Goal: Complete application form

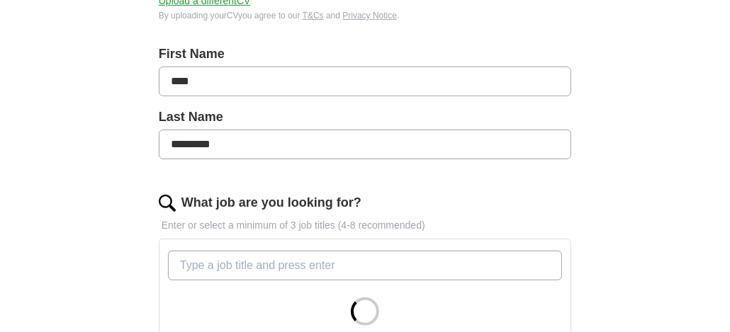
scroll to position [354, 0]
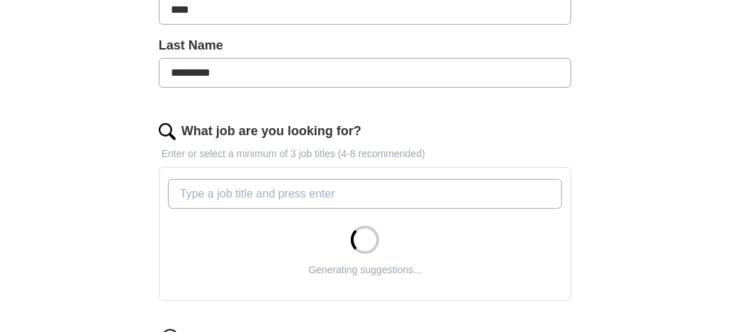
click at [205, 180] on input "What job are you looking for?" at bounding box center [365, 194] width 394 height 30
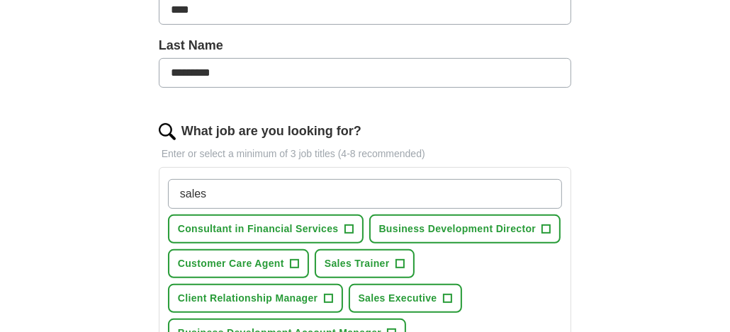
type input "sales"
click at [295, 259] on span "+" at bounding box center [294, 264] width 9 height 11
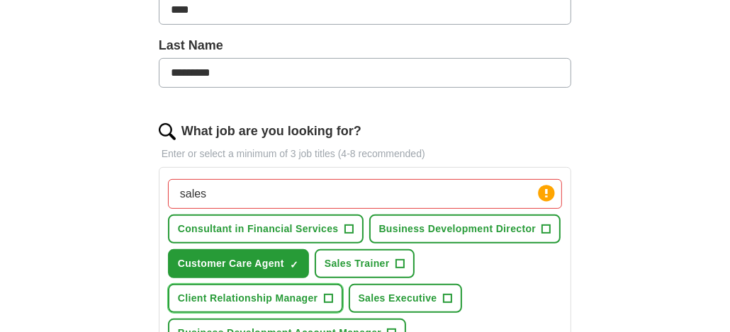
click at [324, 295] on span "+" at bounding box center [328, 298] width 9 height 11
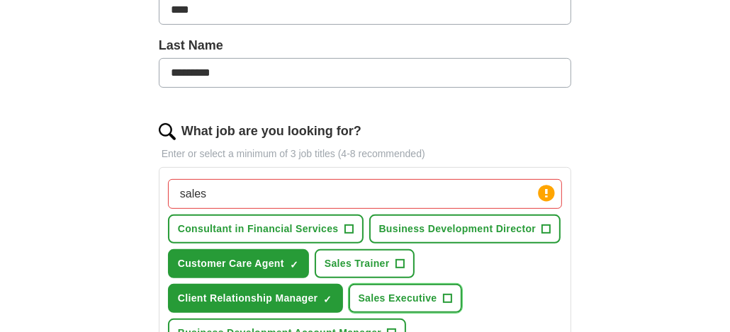
click at [446, 293] on span "+" at bounding box center [447, 298] width 9 height 11
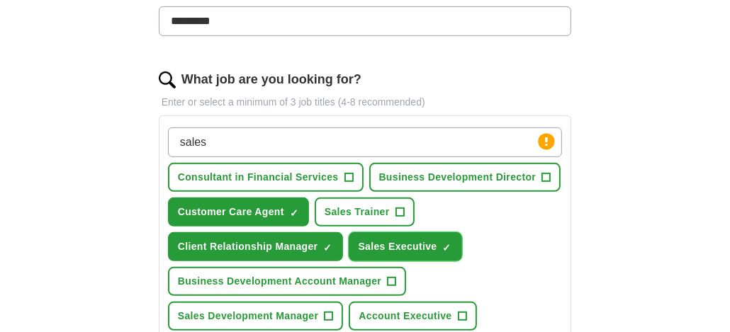
scroll to position [425, 0]
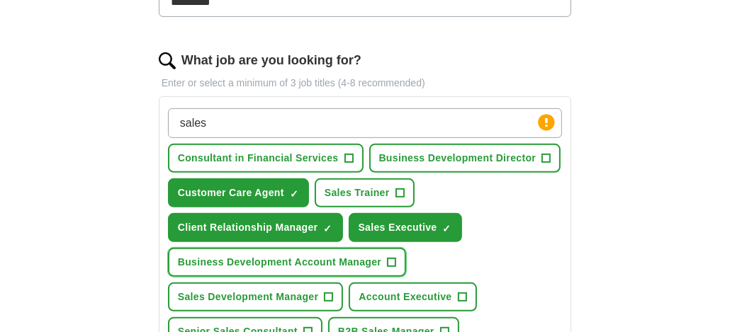
click at [391, 259] on span "+" at bounding box center [392, 262] width 9 height 11
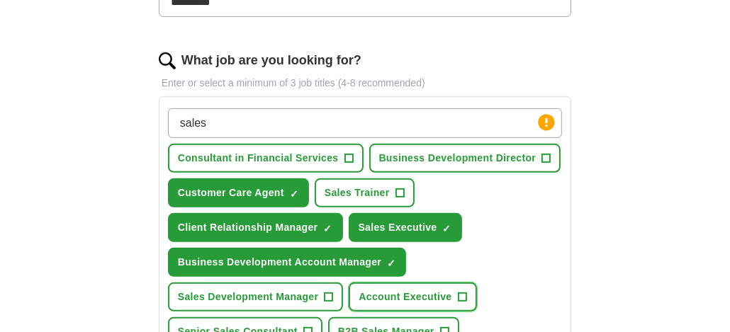
click at [461, 292] on span "+" at bounding box center [462, 297] width 9 height 11
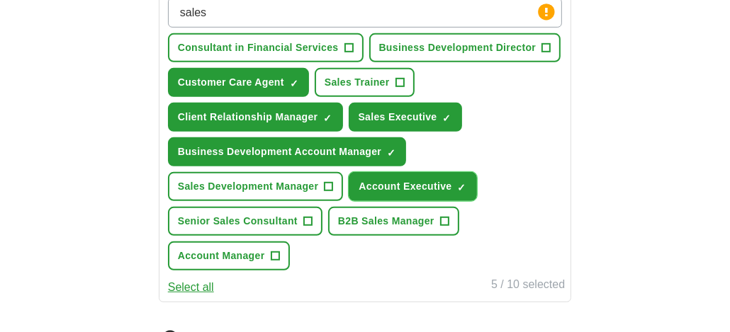
scroll to position [566, 0]
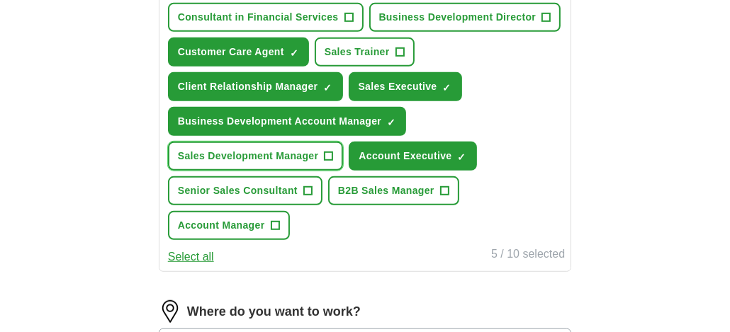
click at [329, 151] on span "+" at bounding box center [328, 156] width 9 height 11
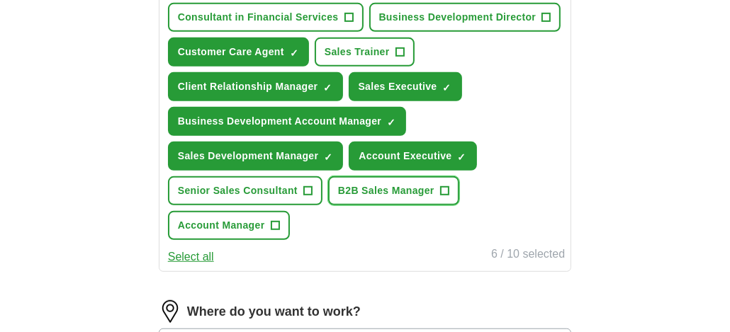
click at [446, 186] on span "+" at bounding box center [444, 191] width 9 height 11
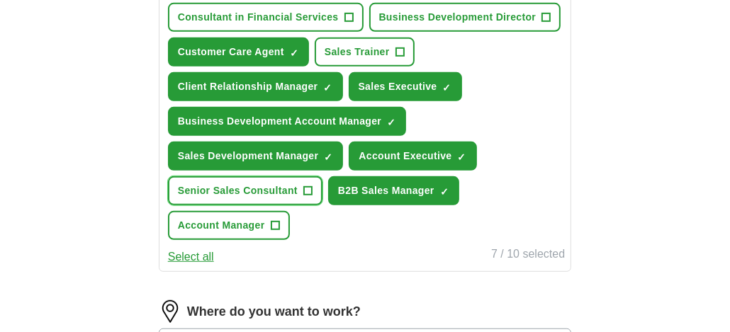
click at [306, 186] on span "+" at bounding box center [307, 191] width 9 height 11
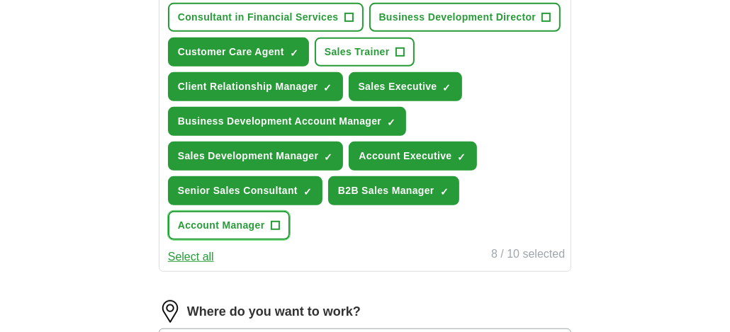
click at [271, 220] on span "+" at bounding box center [275, 225] width 9 height 11
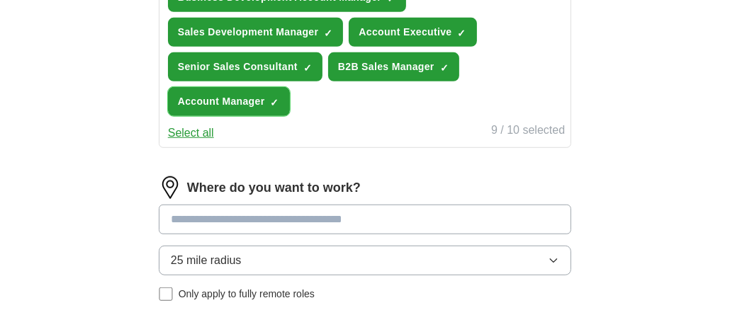
scroll to position [708, 0]
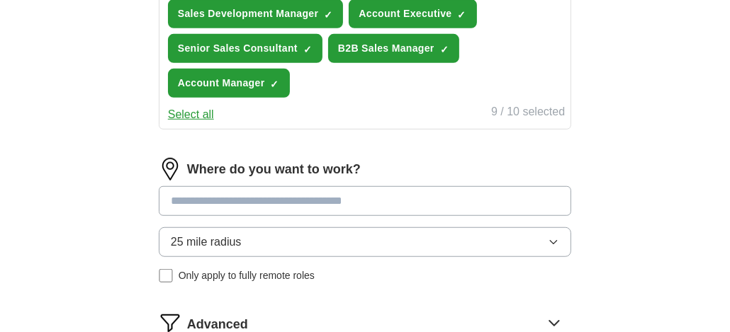
click at [242, 199] on input at bounding box center [365, 201] width 412 height 30
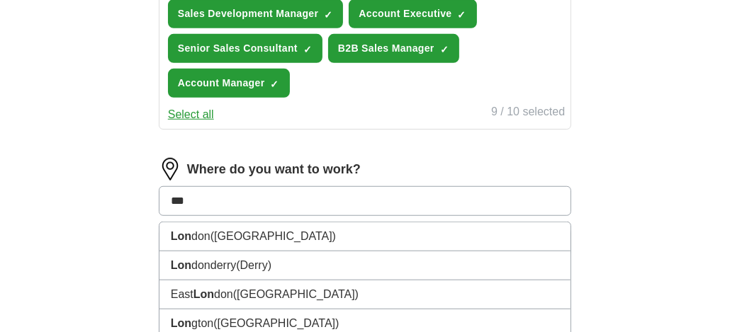
type input "****"
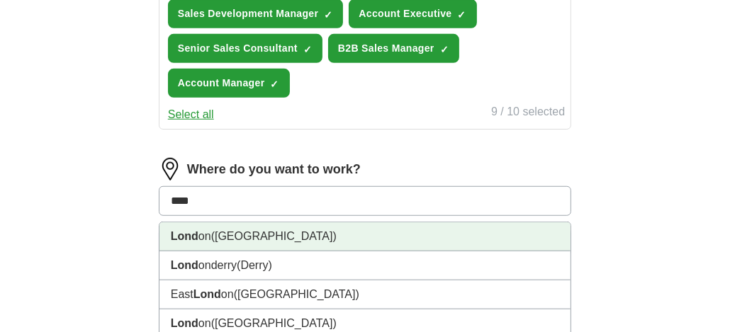
click at [235, 230] on span "([GEOGRAPHIC_DATA])" at bounding box center [273, 236] width 125 height 12
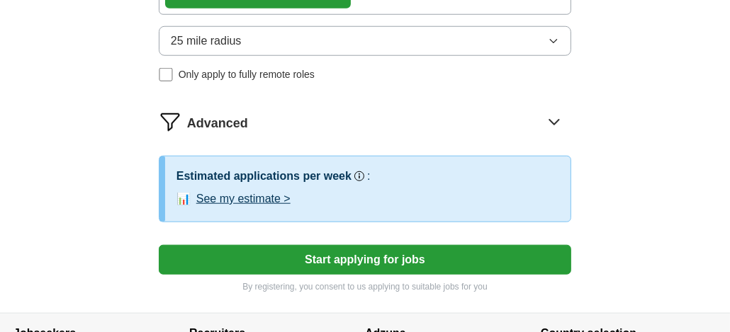
scroll to position [992, 0]
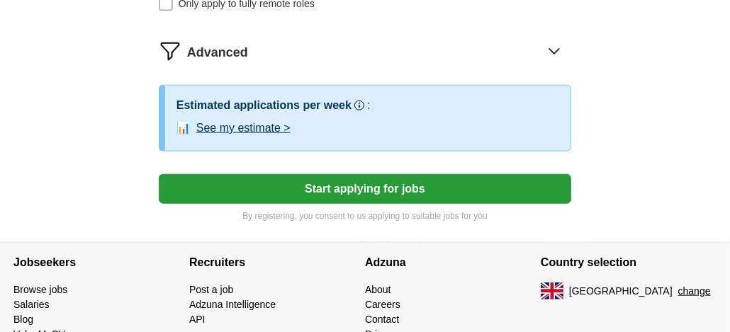
click at [373, 187] on button "Start applying for jobs" at bounding box center [365, 189] width 412 height 30
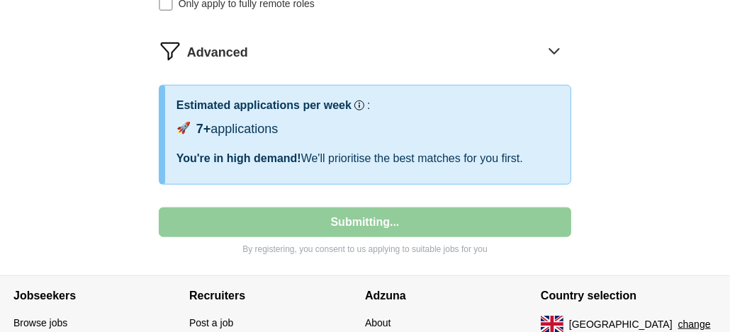
select select "**"
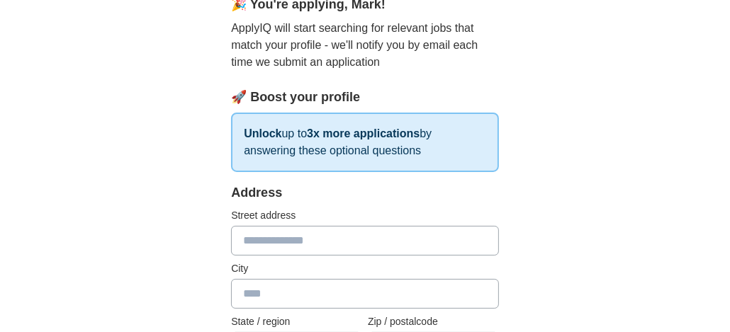
scroll to position [212, 0]
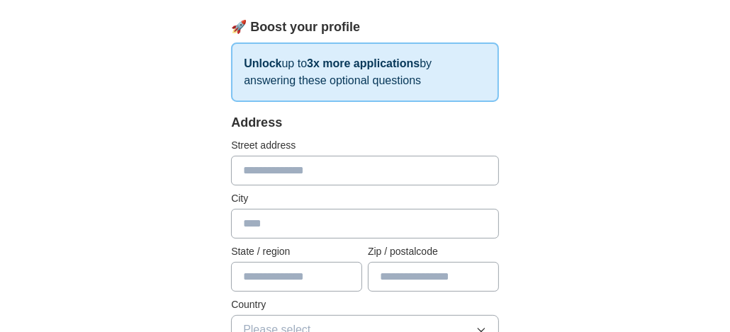
click at [303, 168] on input "text" at bounding box center [365, 171] width 268 height 30
type input "**********"
type input "********"
type input "*****"
type input "********"
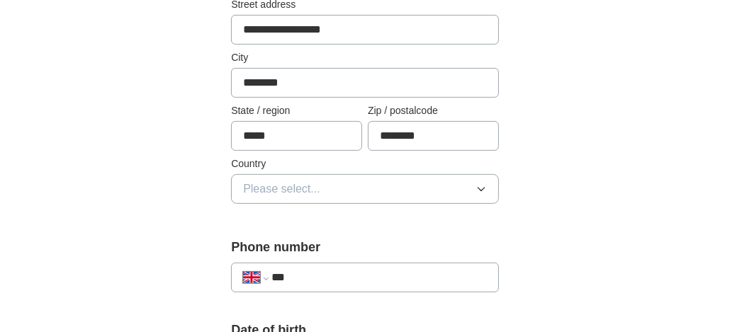
scroll to position [354, 0]
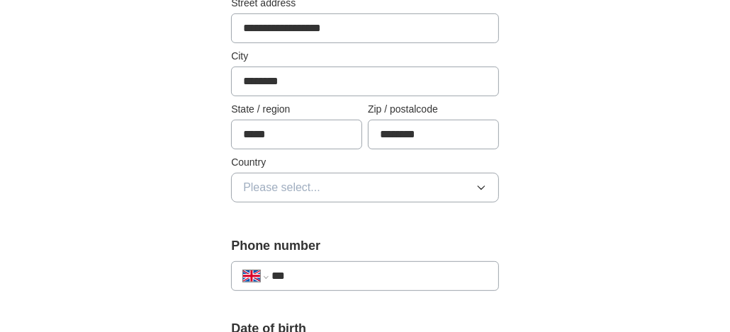
click at [341, 188] on button "Please select..." at bounding box center [365, 188] width 268 height 30
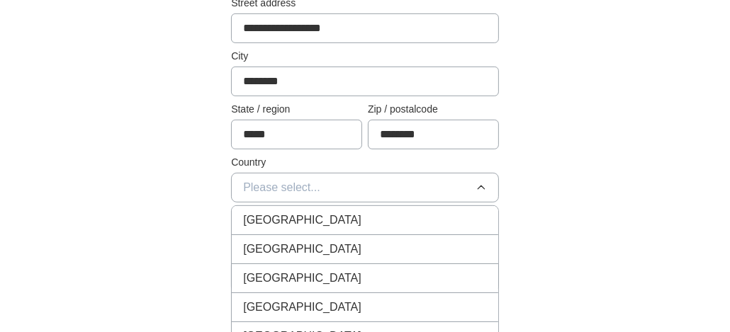
click at [315, 219] on span "[GEOGRAPHIC_DATA]" at bounding box center [302, 220] width 118 height 17
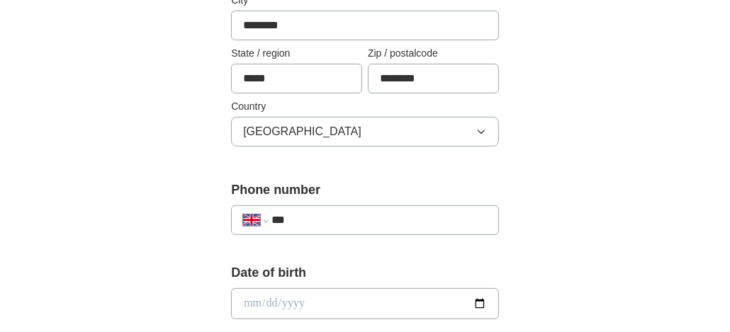
scroll to position [425, 0]
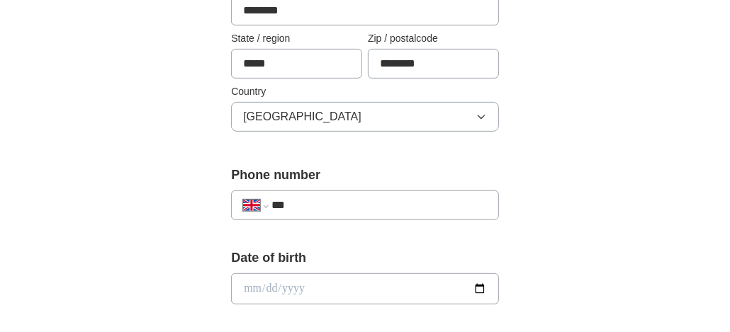
click at [323, 198] on input "***" at bounding box center [378, 205] width 215 height 17
type input "**********"
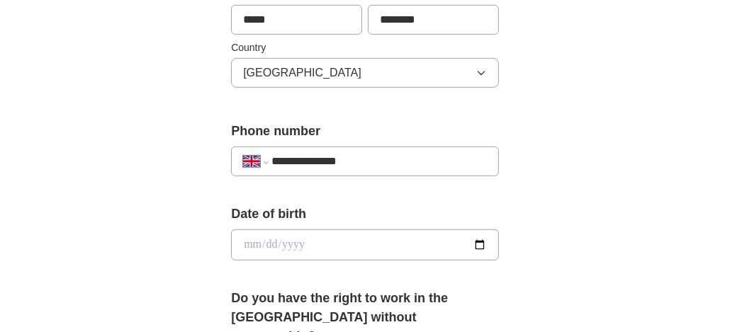
scroll to position [495, 0]
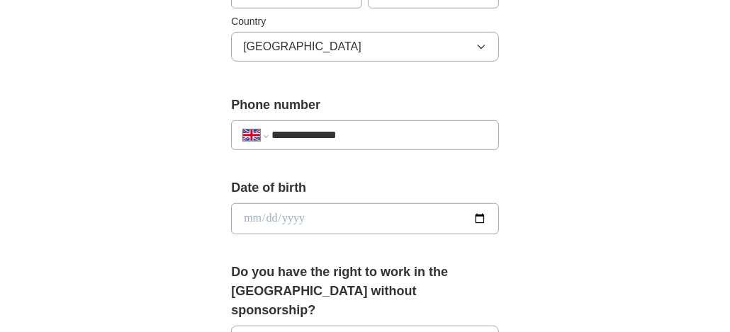
click at [309, 218] on input "date" at bounding box center [365, 218] width 268 height 31
type input "**********"
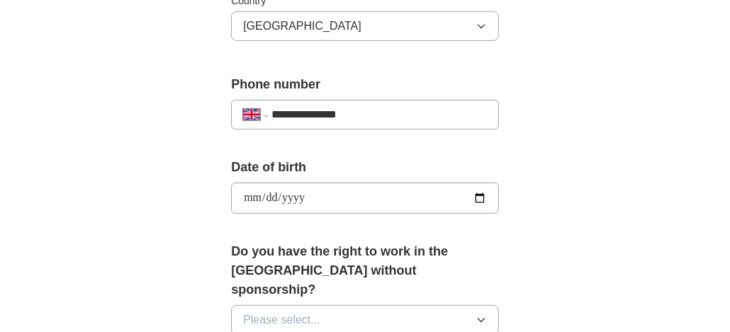
scroll to position [638, 0]
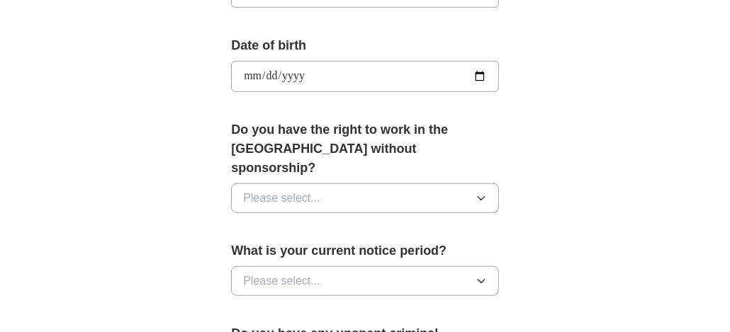
click at [334, 183] on button "Please select..." at bounding box center [365, 198] width 268 height 30
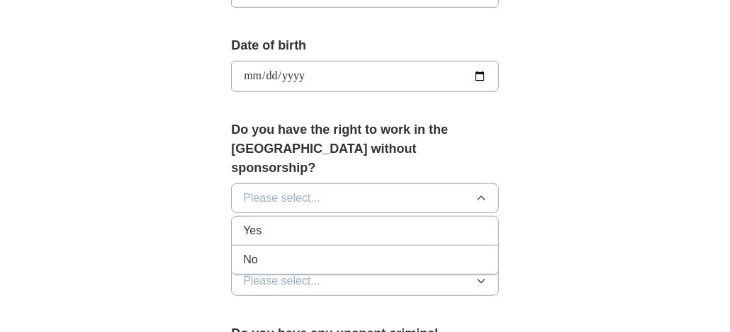
click at [312, 222] on div "Yes" at bounding box center [365, 230] width 244 height 17
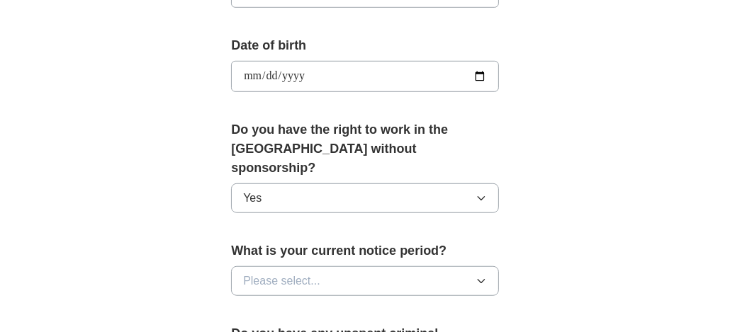
scroll to position [708, 0]
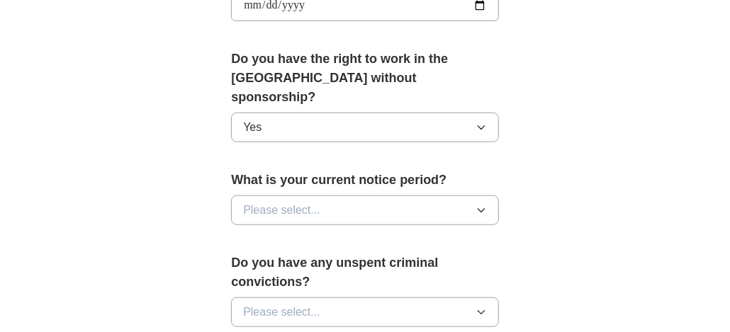
click at [334, 196] on button "Please select..." at bounding box center [365, 211] width 268 height 30
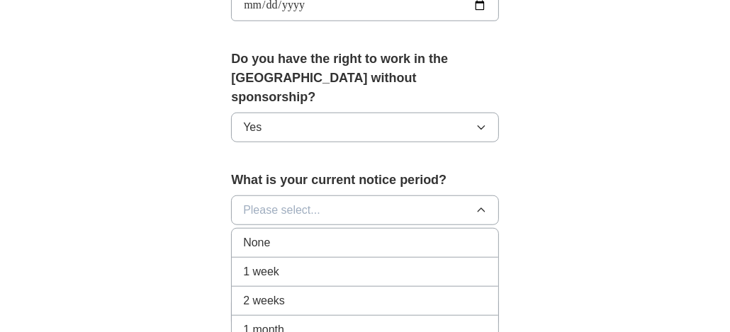
click at [293, 322] on div "1 month" at bounding box center [365, 330] width 244 height 17
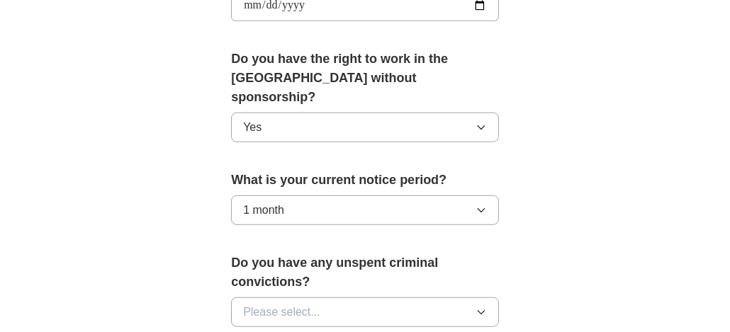
click at [335, 298] on button "Please select..." at bounding box center [365, 313] width 268 height 30
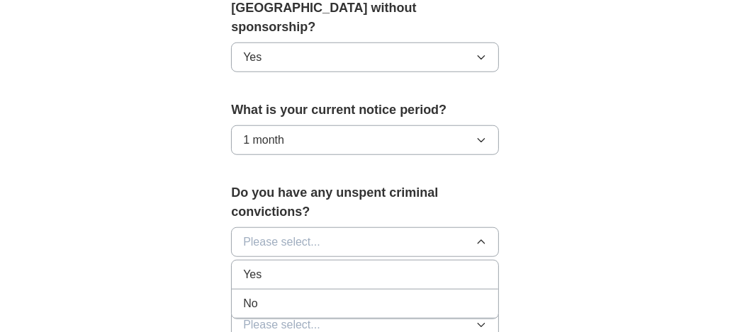
click at [298, 295] on div "No" at bounding box center [365, 303] width 244 height 17
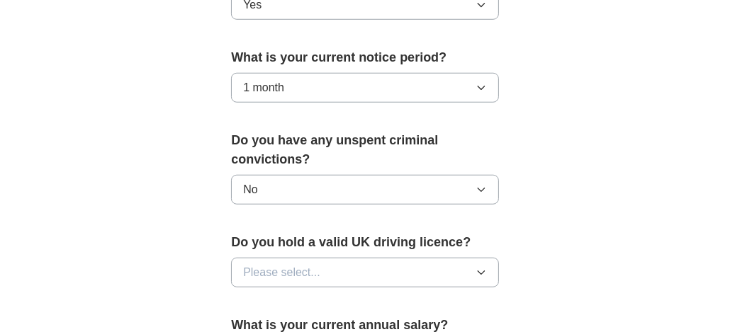
scroll to position [849, 0]
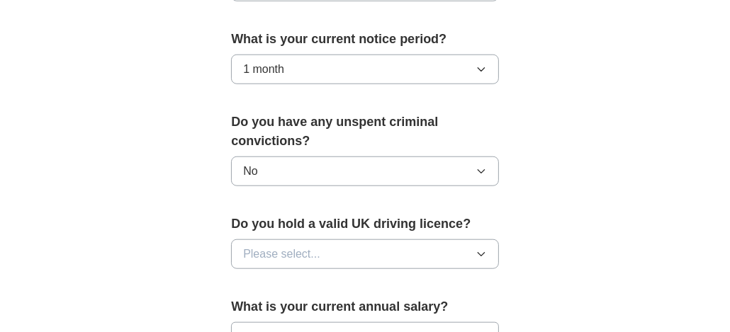
click at [328, 239] on button "Please select..." at bounding box center [365, 254] width 268 height 30
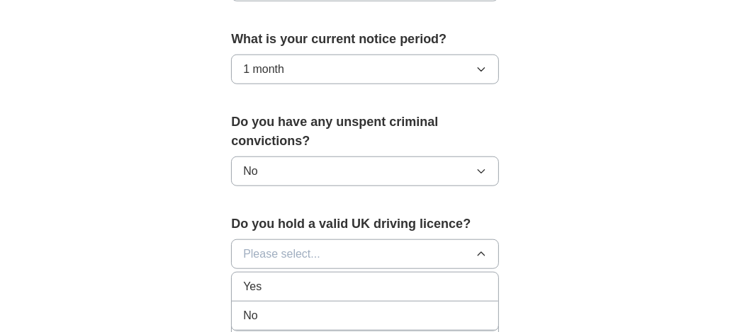
click at [303, 273] on li "Yes" at bounding box center [365, 287] width 266 height 29
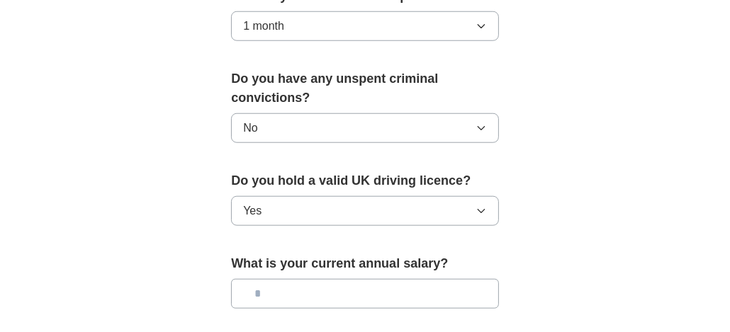
scroll to position [921, 0]
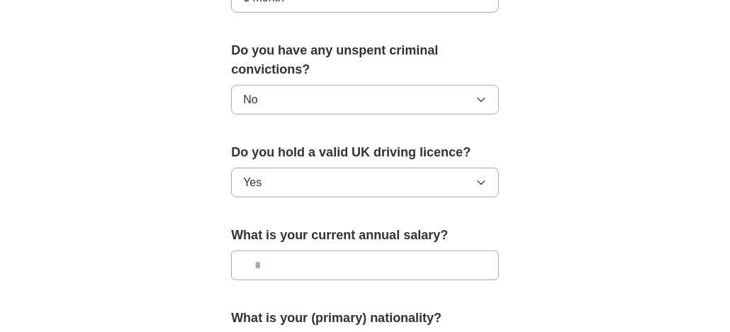
click at [307, 251] on input "text" at bounding box center [365, 266] width 268 height 30
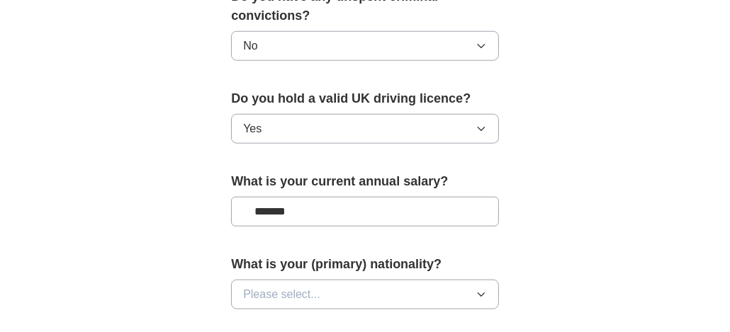
scroll to position [992, 0]
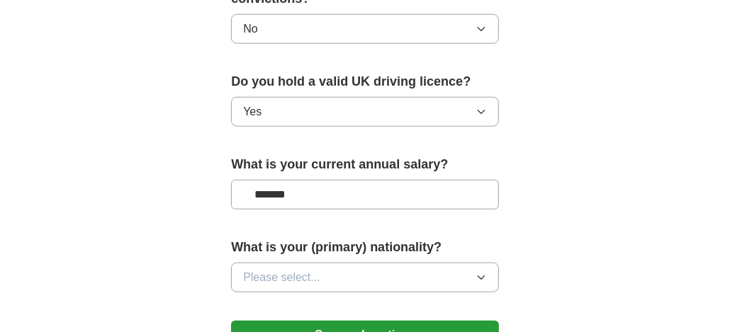
type input "*******"
click at [319, 269] on span "Please select..." at bounding box center [281, 277] width 77 height 17
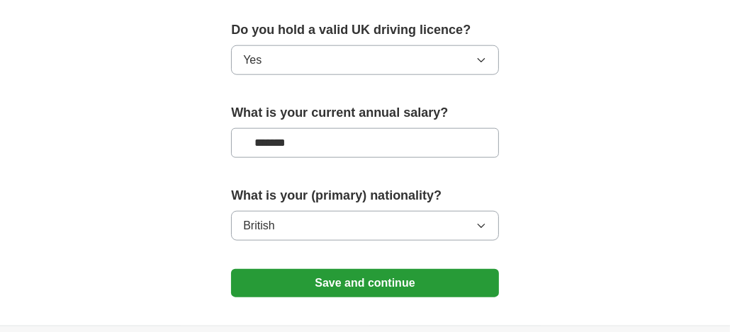
scroll to position [1062, 0]
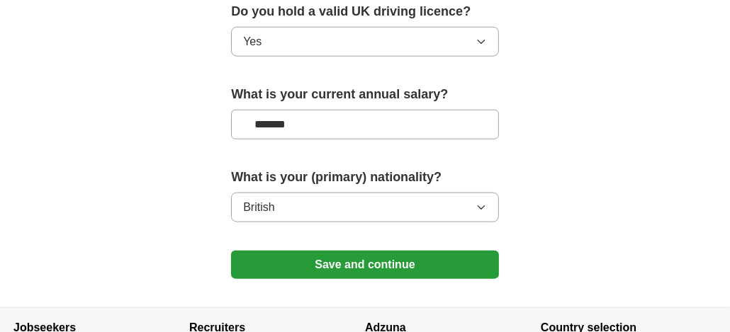
click at [351, 251] on button "Save and continue" at bounding box center [365, 265] width 268 height 28
